Goal: Use online tool/utility: Utilize a website feature to perform a specific function

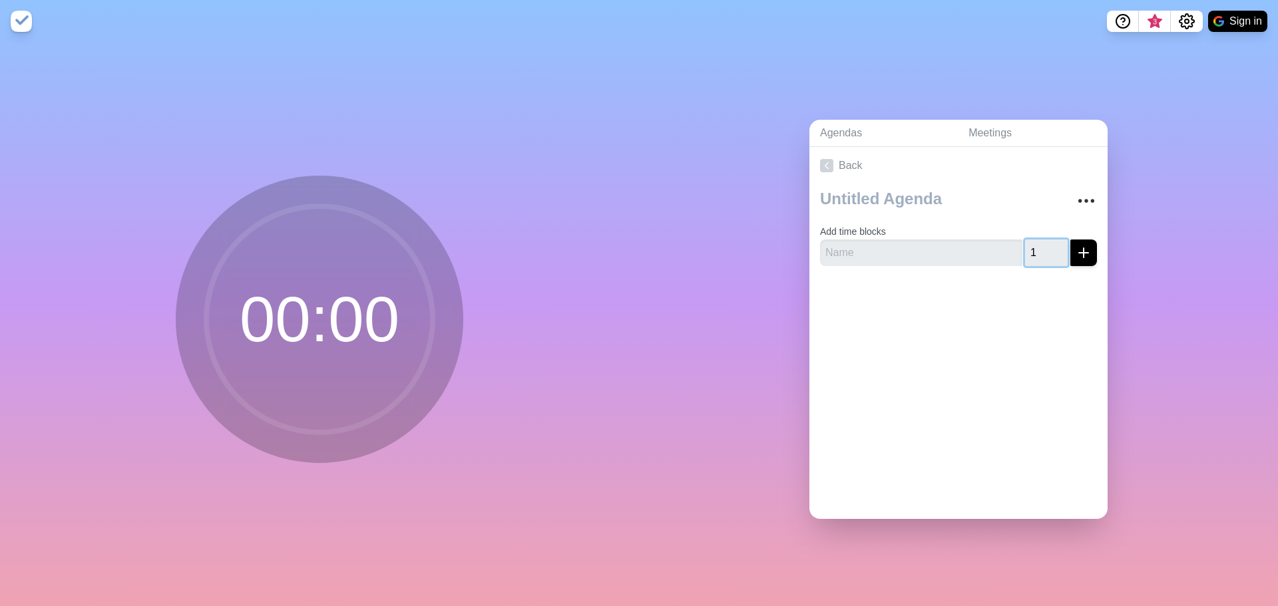
click at [1045, 242] on input "1" at bounding box center [1046, 253] width 43 height 27
click at [1045, 242] on input "2" at bounding box center [1046, 253] width 43 height 27
click at [1045, 242] on input "3" at bounding box center [1046, 253] width 43 height 27
click at [1045, 242] on input "4" at bounding box center [1046, 253] width 43 height 27
type input "5"
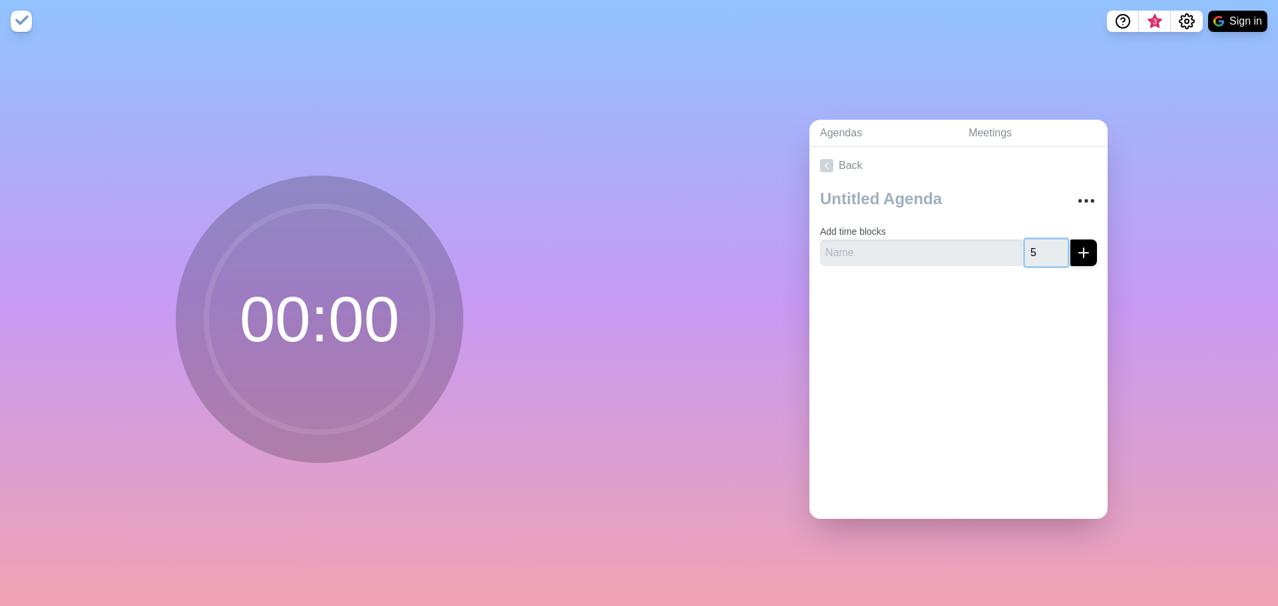
click at [1045, 242] on input "5" at bounding box center [1046, 253] width 43 height 27
click at [1076, 251] on icon "submit" at bounding box center [1084, 253] width 16 height 16
click at [949, 248] on input "text" at bounding box center [921, 253] width 202 height 27
type input "[PERSON_NAME]"
click button "submit" at bounding box center [1083, 253] width 27 height 27
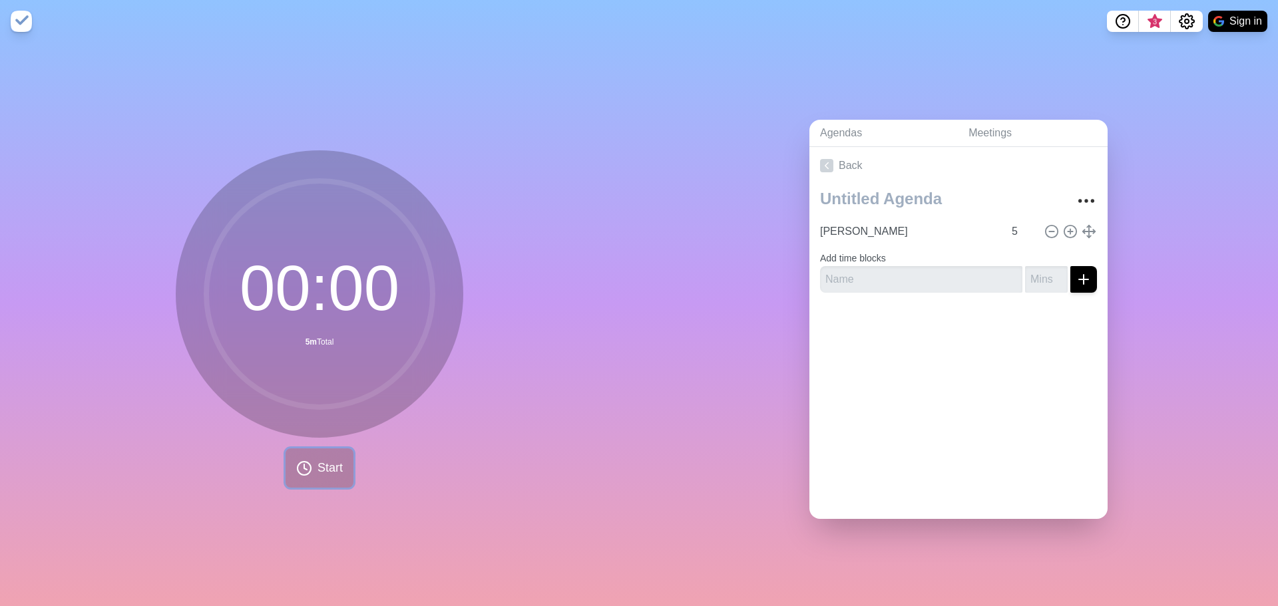
click at [333, 465] on span "Start" at bounding box center [330, 468] width 25 height 18
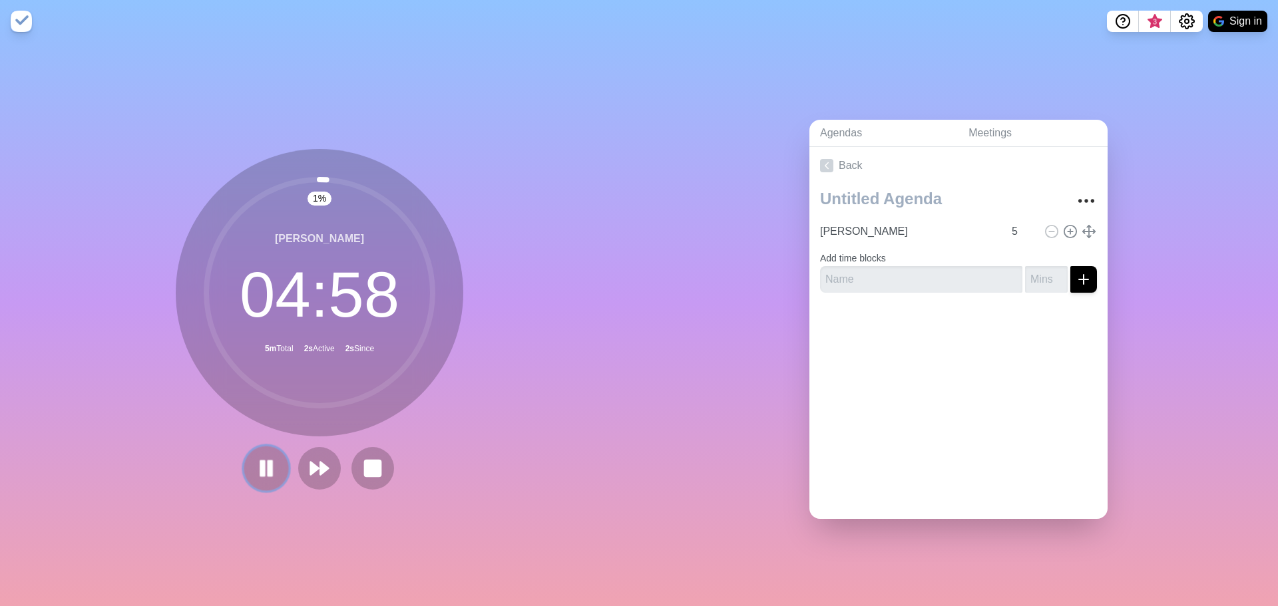
click at [268, 464] on rect at bounding box center [270, 468] width 4 height 15
drag, startPoint x: 320, startPoint y: 174, endPoint x: 310, endPoint y: 174, distance: 10.7
click at [310, 180] on g at bounding box center [319, 293] width 226 height 226
click at [320, 462] on polygon at bounding box center [324, 468] width 9 height 13
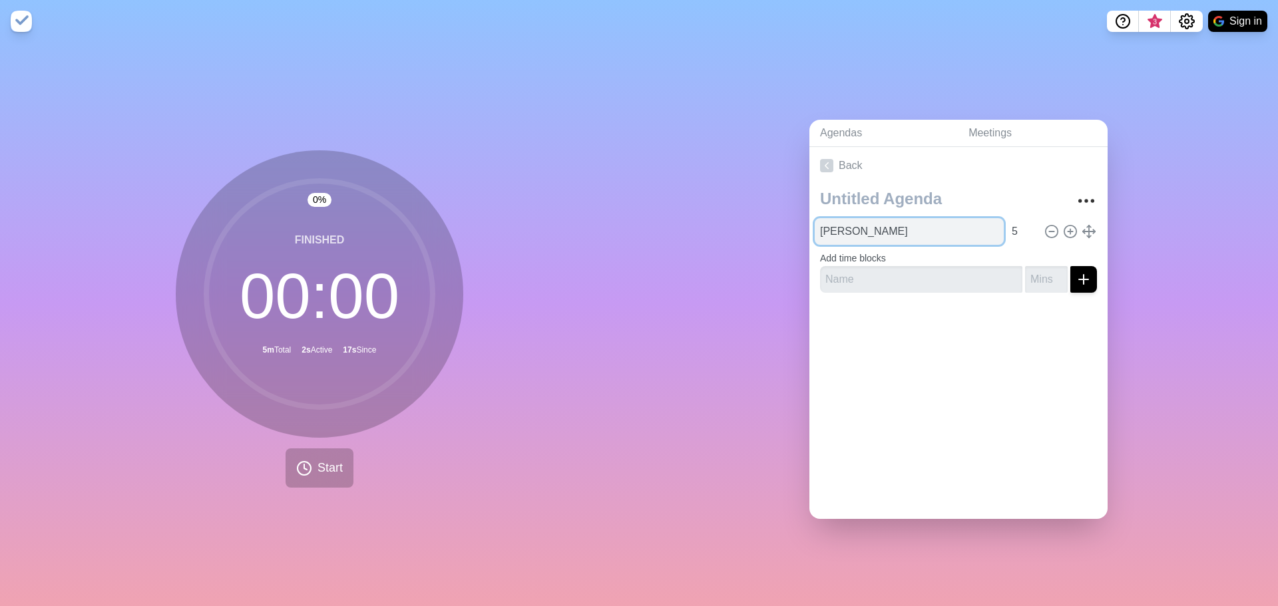
click at [936, 226] on input "[PERSON_NAME]" at bounding box center [909, 231] width 189 height 27
drag, startPoint x: 846, startPoint y: 229, endPoint x: 805, endPoint y: 226, distance: 40.7
click at [809, 226] on div "[PERSON_NAME] 5 Add time blocks" at bounding box center [958, 243] width 298 height 119
type input "5"
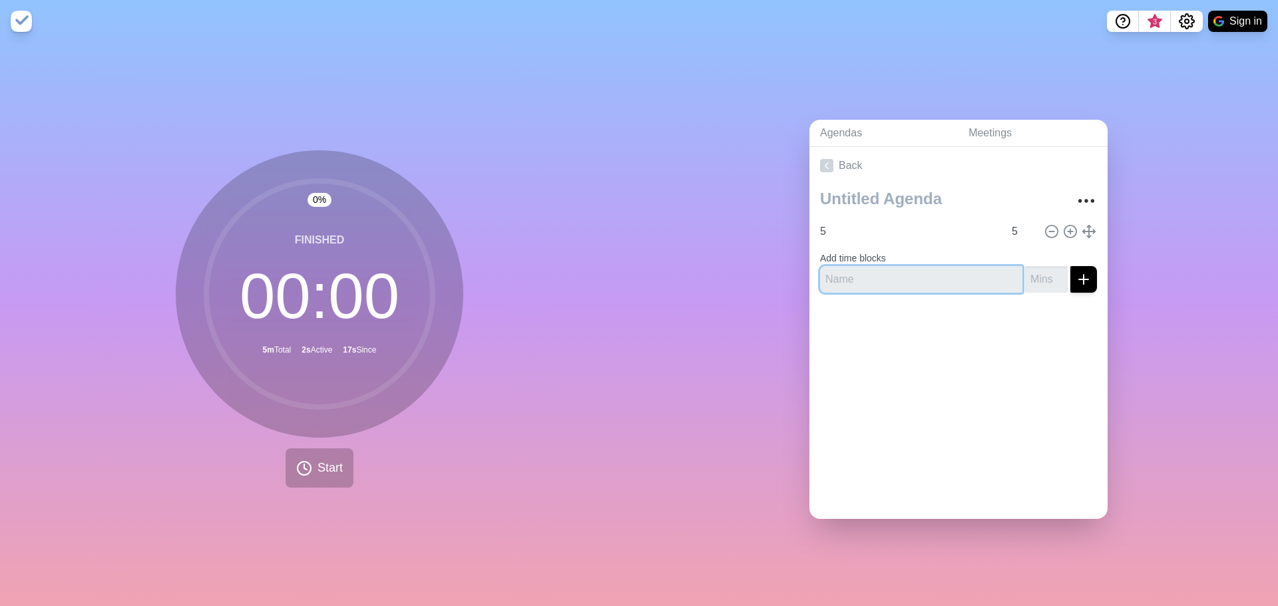
click at [853, 276] on input "text" at bounding box center [921, 279] width 202 height 27
type input "10"
click at [1044, 275] on input "-1" at bounding box center [1046, 279] width 43 height 27
drag, startPoint x: 1037, startPoint y: 272, endPoint x: 1016, endPoint y: 275, distance: 21.6
click at [1025, 275] on input "-1" at bounding box center [1046, 279] width 43 height 27
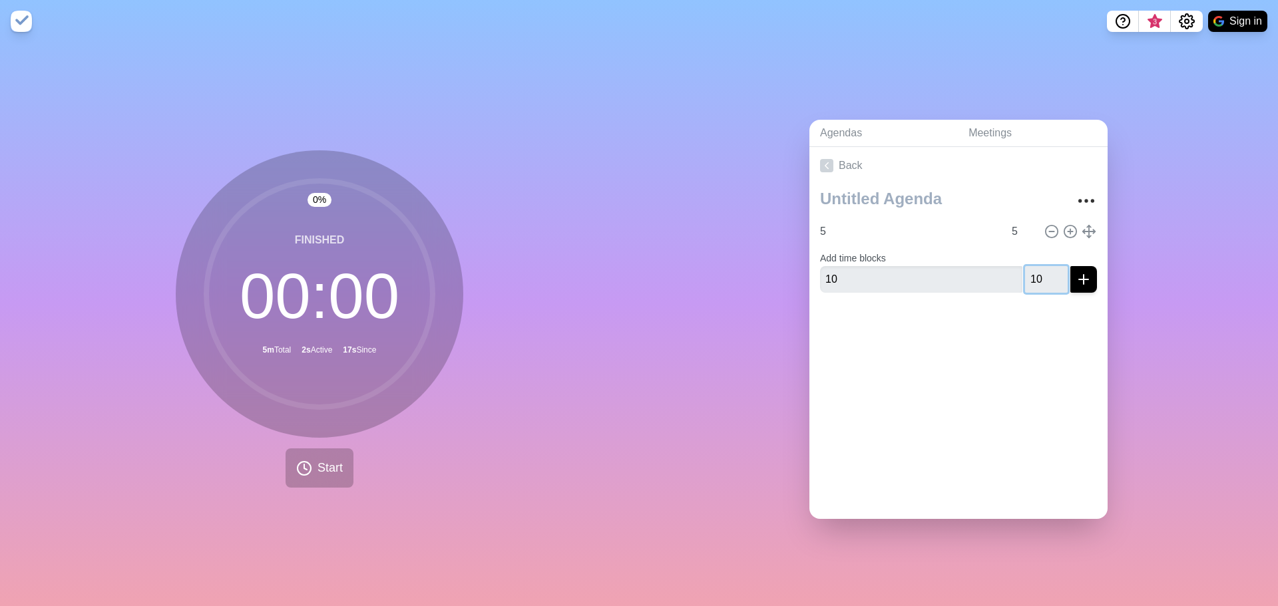
type input "10"
click at [986, 324] on div at bounding box center [958, 330] width 298 height 53
click at [1076, 272] on icon "submit" at bounding box center [1084, 280] width 16 height 16
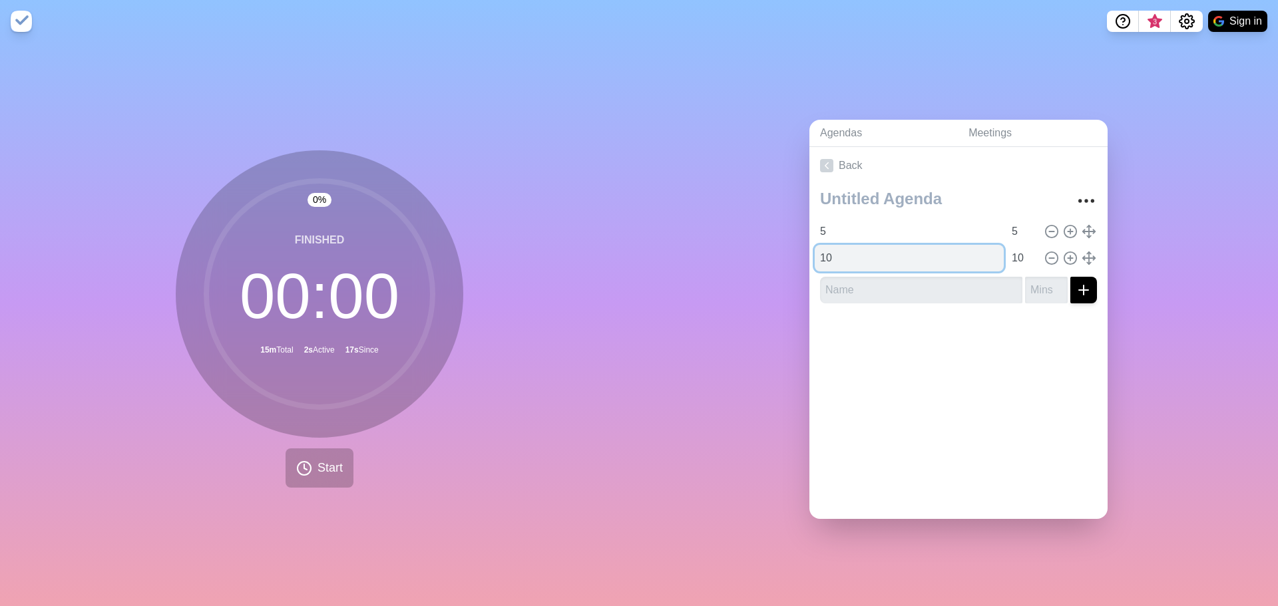
click at [867, 258] on input "10" at bounding box center [909, 258] width 189 height 27
click at [863, 225] on input "5" at bounding box center [909, 231] width 189 height 27
click at [1044, 254] on icon at bounding box center [1051, 258] width 15 height 15
